Goal: Task Accomplishment & Management: Use online tool/utility

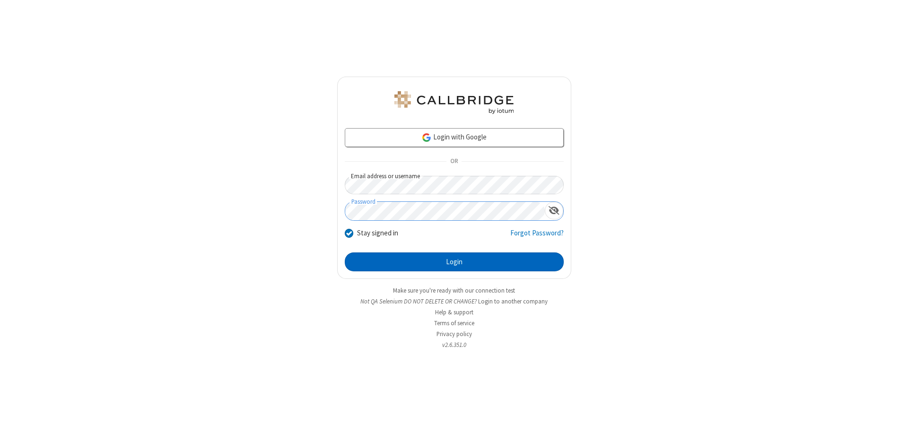
click at [454, 262] on button "Login" at bounding box center [454, 262] width 219 height 19
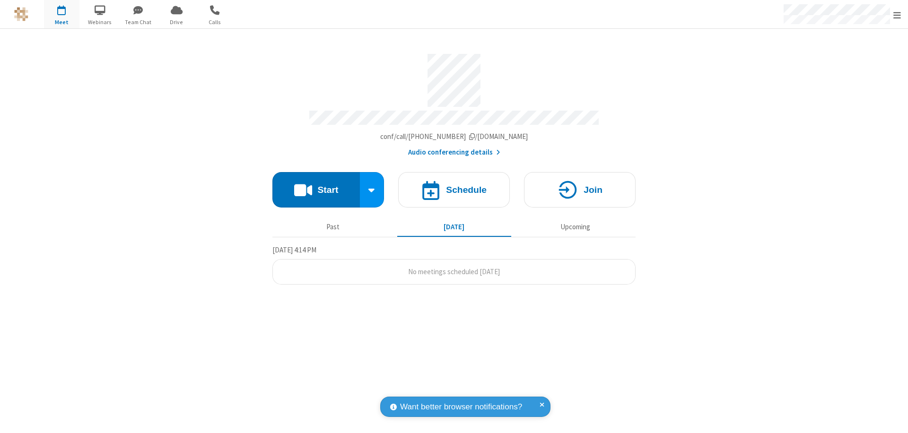
click at [316, 185] on button "Start" at bounding box center [317, 189] width 88 height 35
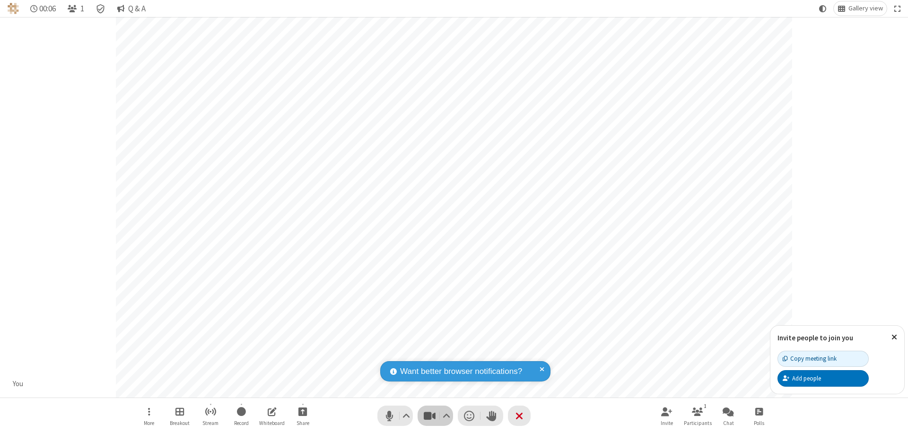
click at [430, 416] on span "Stop video (⌘+Shift+V)" at bounding box center [429, 416] width 14 height 14
click at [430, 416] on span "Start video (⌘+Shift+V)" at bounding box center [429, 416] width 14 height 14
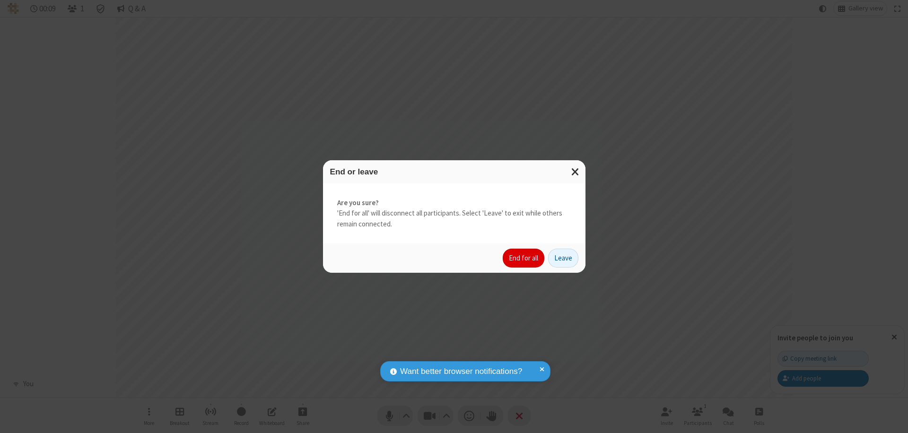
click at [524, 258] on button "End for all" at bounding box center [524, 258] width 42 height 19
